Goal: Check status: Check status

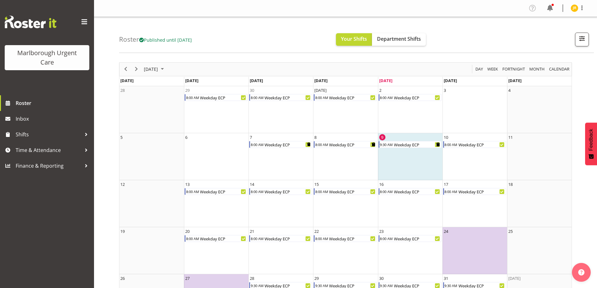
scroll to position [38, 0]
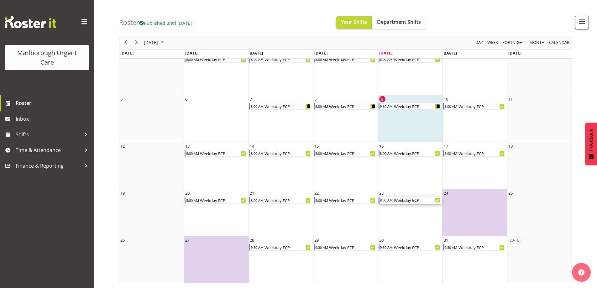
click at [417, 200] on div "Weekday ECP" at bounding box center [418, 200] width 48 height 7
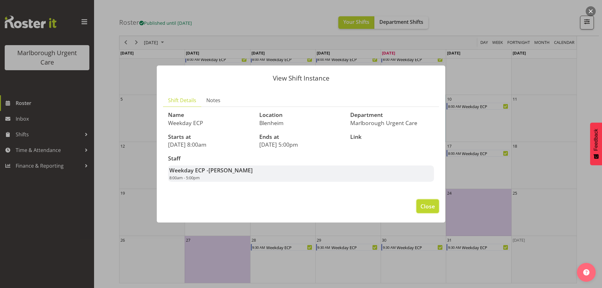
click at [421, 204] on span "Close" at bounding box center [428, 206] width 14 height 8
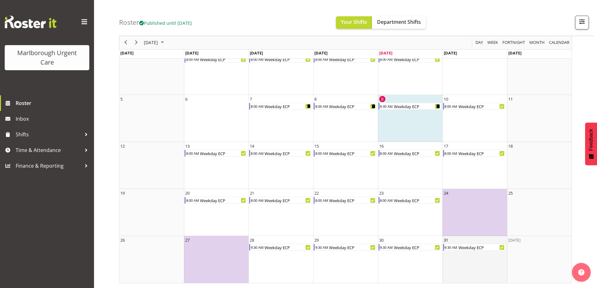
click at [464, 251] on td "31 9:30 AM Weekday ECP" at bounding box center [475, 259] width 65 height 47
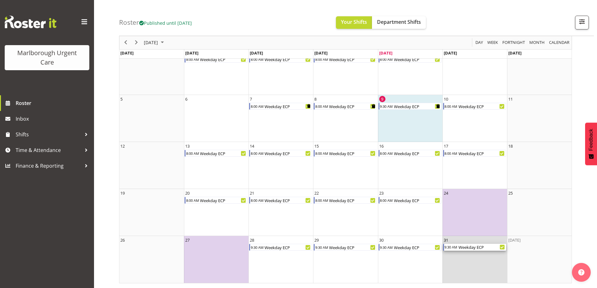
click at [464, 248] on div "Weekday ECP" at bounding box center [482, 247] width 48 height 7
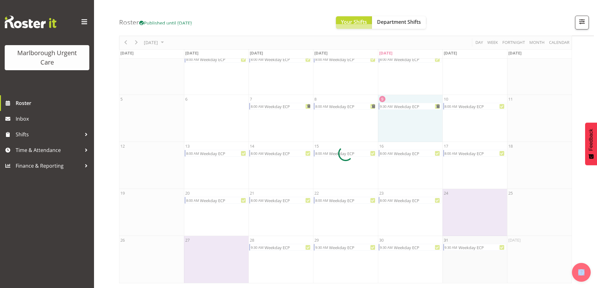
click at [464, 248] on div at bounding box center [345, 153] width 453 height 259
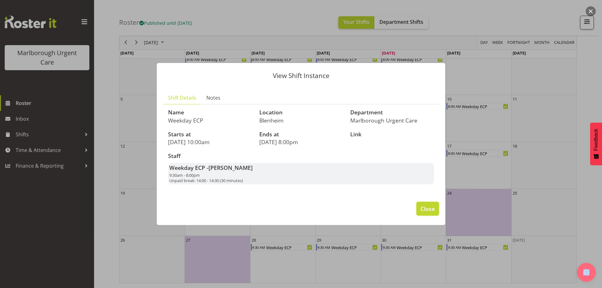
click at [428, 209] on span "Close" at bounding box center [428, 209] width 14 height 8
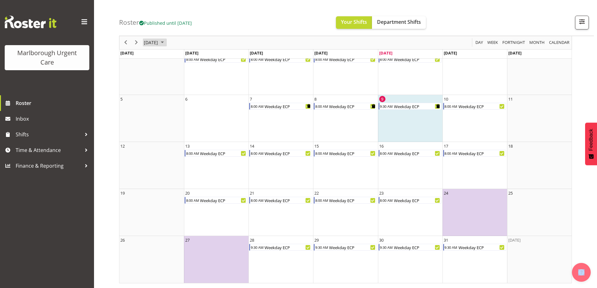
click at [166, 42] on span "October 2025" at bounding box center [163, 43] width 8 height 8
click at [186, 114] on span "Nov" at bounding box center [189, 113] width 14 height 14
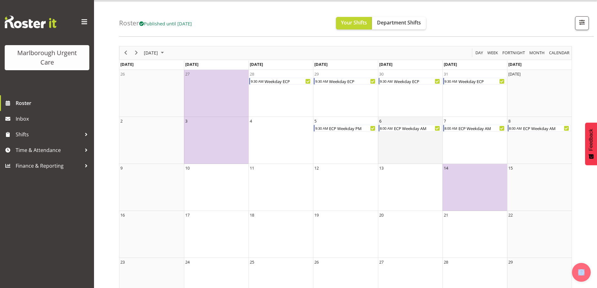
scroll to position [7, 0]
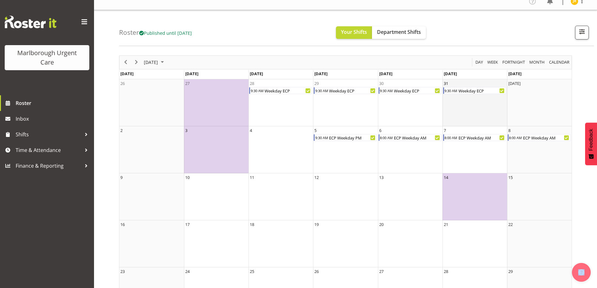
click at [462, 107] on td "31 9:30 AM Weekday ECP" at bounding box center [475, 102] width 65 height 47
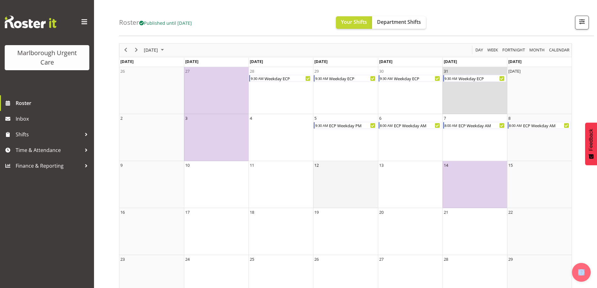
scroll to position [0, 0]
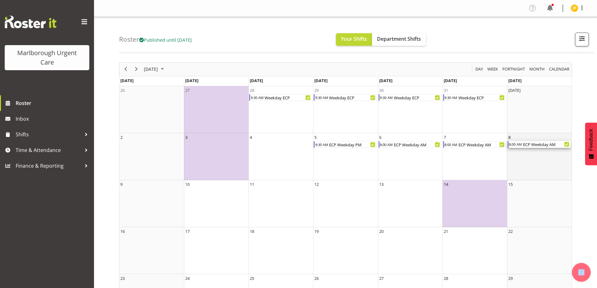
click at [531, 146] on div "ECP Weekday AM" at bounding box center [547, 144] width 48 height 7
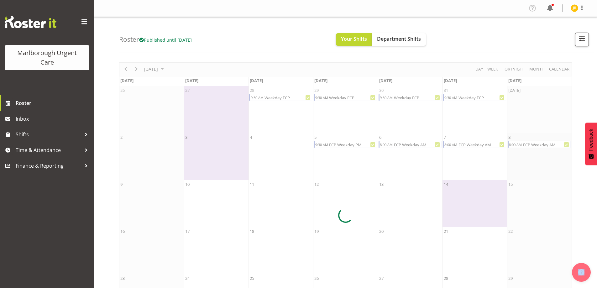
click at [531, 146] on div at bounding box center [345, 215] width 453 height 306
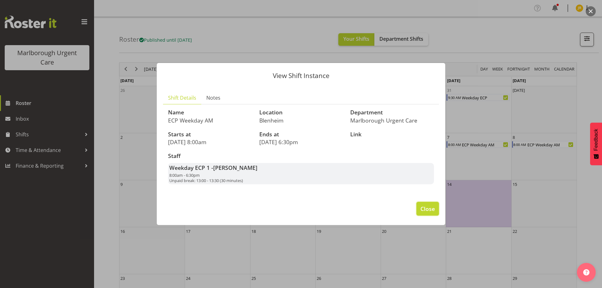
click at [423, 205] on span "Close" at bounding box center [428, 209] width 14 height 8
